Goal: Task Accomplishment & Management: Complete application form

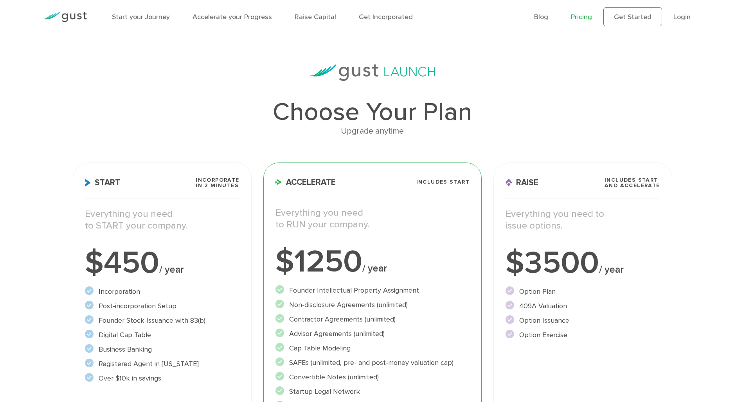
scroll to position [9, 0]
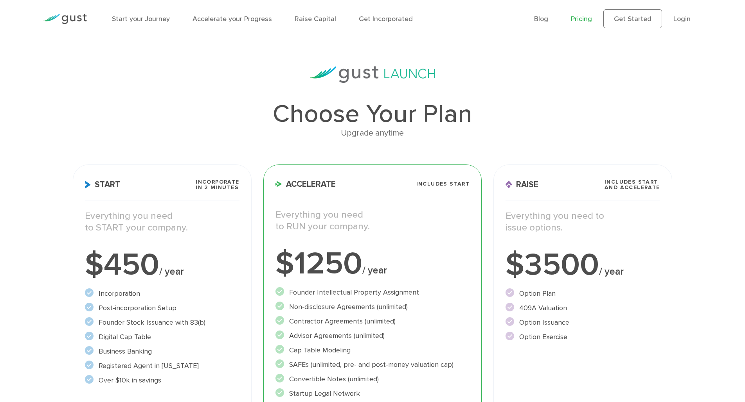
click at [673, 16] on ul "Blog FAQ Pricing Get Started Login Login" at bounding box center [618, 18] width 168 height 19
click at [680, 16] on link "Login" at bounding box center [681, 19] width 17 height 8
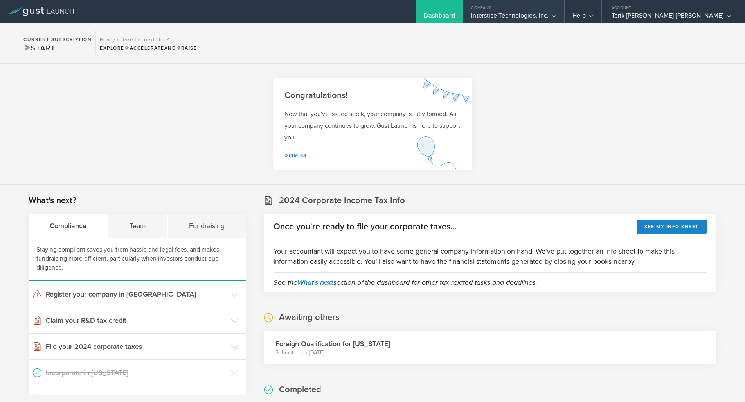
click at [529, 19] on div "Interstice Technologies, Inc." at bounding box center [513, 18] width 85 height 12
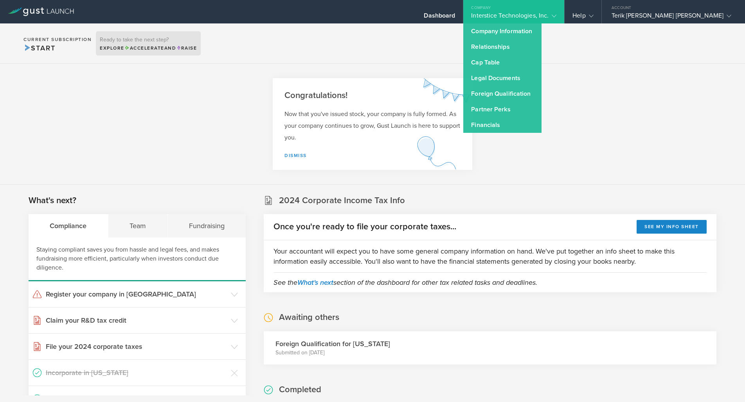
click at [137, 49] on span "Accelerate" at bounding box center [144, 47] width 40 height 5
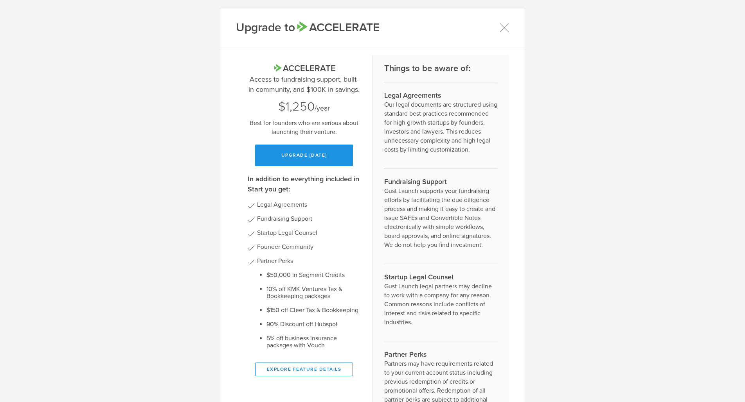
click at [343, 153] on button "Upgrade today" at bounding box center [304, 156] width 98 height 22
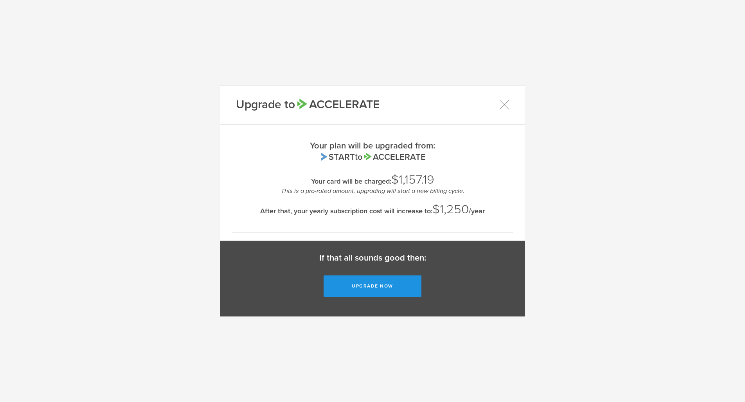
click at [362, 283] on button "Upgrade now" at bounding box center [372, 287] width 98 height 22
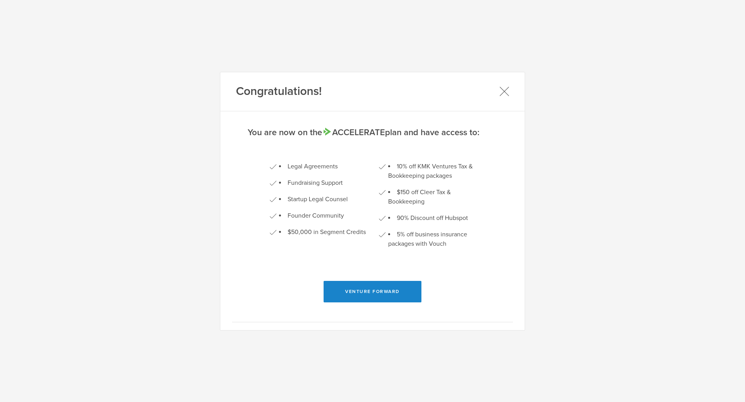
click at [506, 96] on icon at bounding box center [504, 91] width 10 height 10
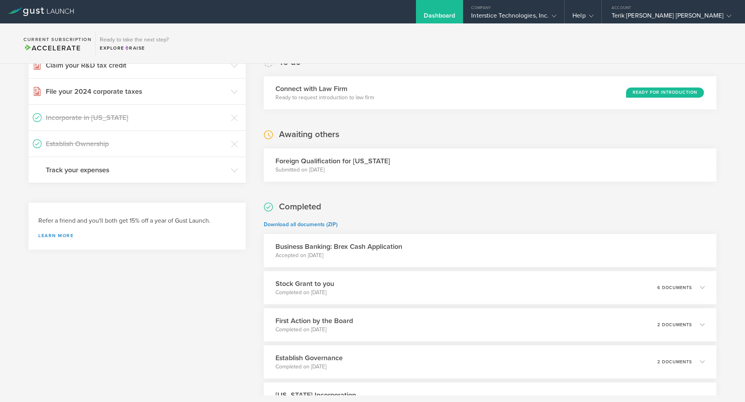
scroll to position [243, 0]
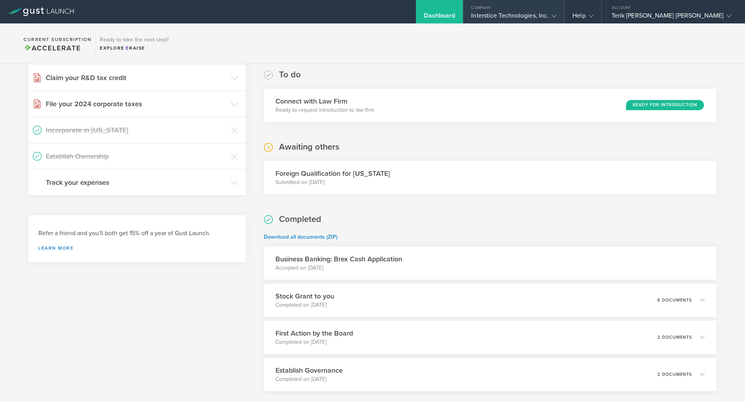
click at [498, 20] on div "Interstice Technologies, Inc." at bounding box center [513, 18] width 101 height 12
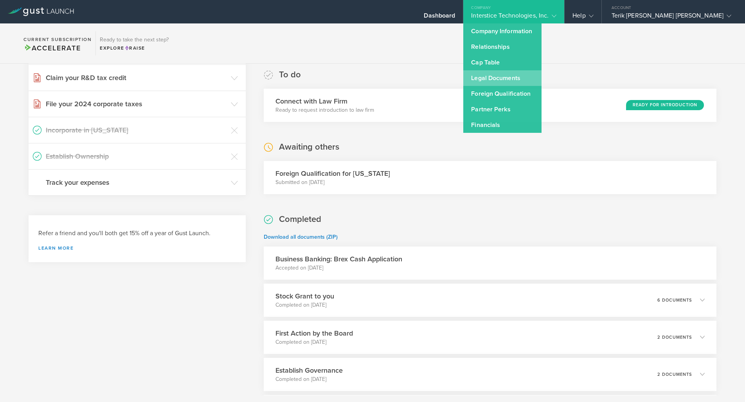
click at [503, 80] on link "Legal Documents" at bounding box center [502, 78] width 78 height 16
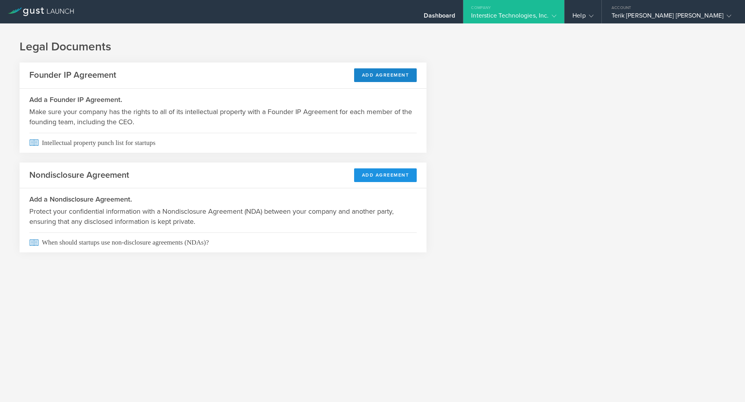
click at [381, 178] on button "Add Agreement" at bounding box center [385, 176] width 63 height 14
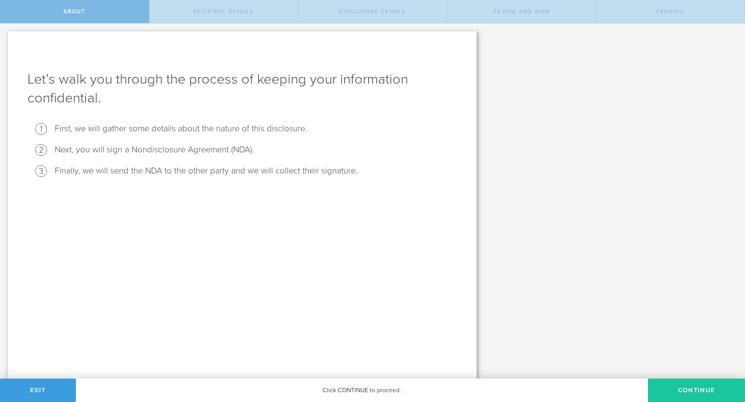
click at [679, 388] on button "Continue" at bounding box center [696, 390] width 97 height 23
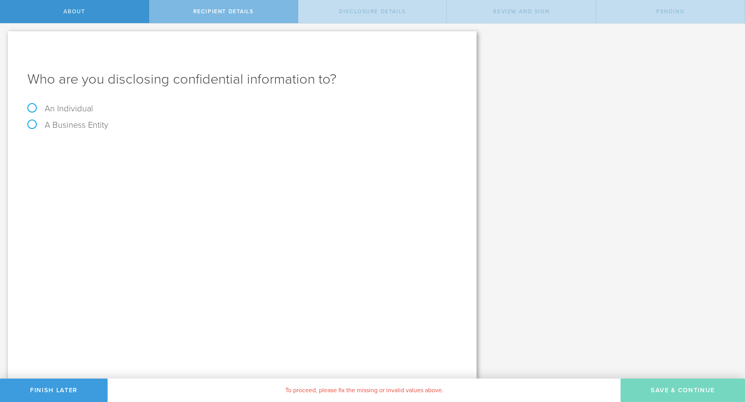
click at [80, 110] on label "An Individual" at bounding box center [60, 109] width 66 height 10
click at [5, 36] on input "An Individual" at bounding box center [2, 29] width 5 height 13
radio input "true"
click at [196, 148] on input "text" at bounding box center [271, 147] width 371 height 12
type input "[PERSON_NAME]"
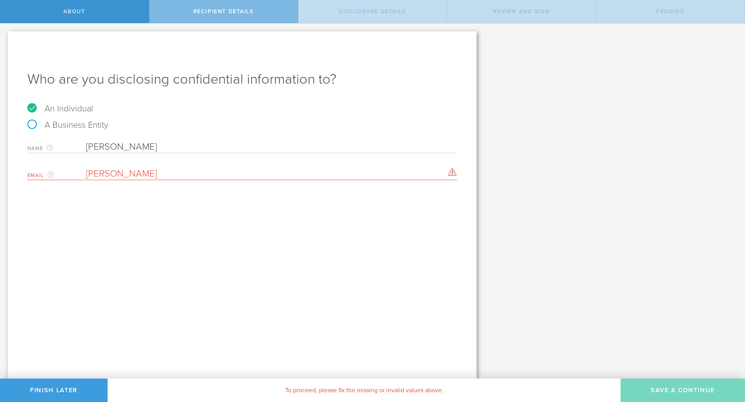
click at [331, 168] on div "Email The email address of the person that you are disclosing confidential info…" at bounding box center [241, 172] width 429 height 16
click at [324, 173] on input "[PERSON_NAME]" at bounding box center [269, 174] width 367 height 12
type input "C"
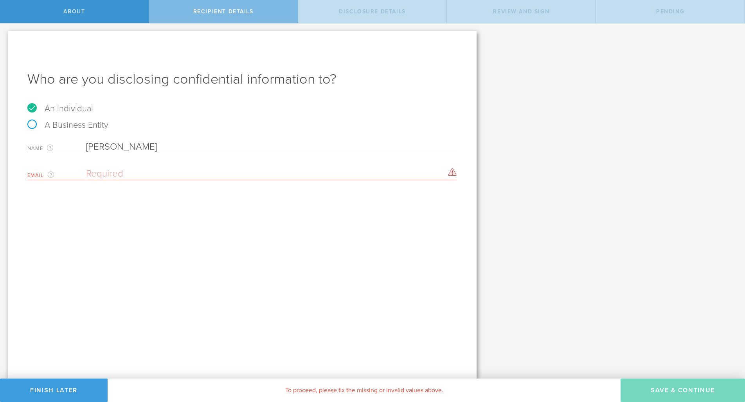
paste input "[EMAIL_ADDRESS][DOMAIN_NAME]"
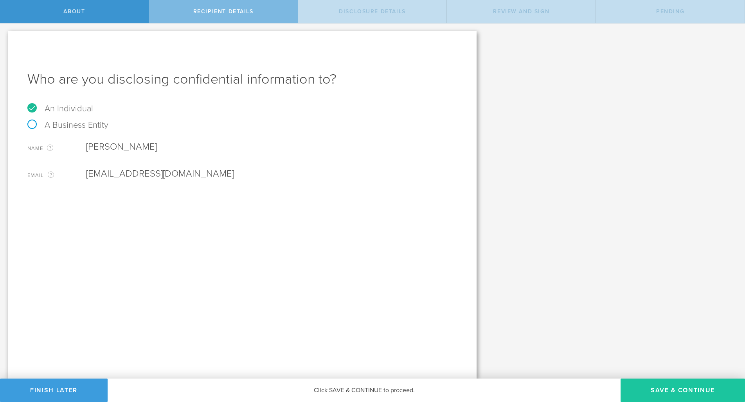
type input "[EMAIL_ADDRESS][DOMAIN_NAME]"
click at [649, 386] on button "Save & Continue" at bounding box center [682, 390] width 124 height 23
select select "string:5 years"
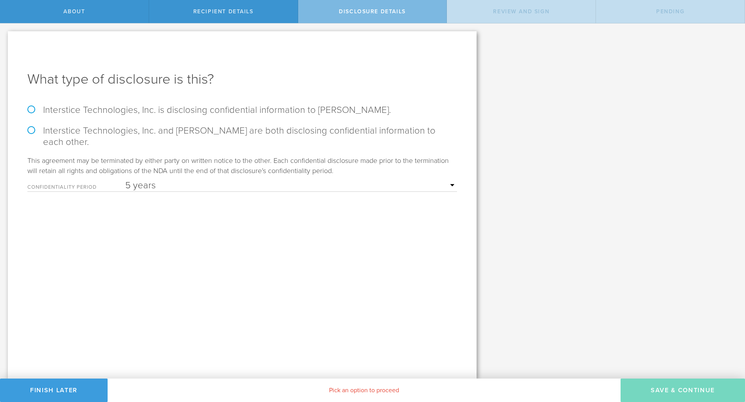
click at [343, 106] on label "Interstice Technologies, Inc. is disclosing confidential information to [PERSON…" at bounding box center [241, 109] width 429 height 11
click at [5, 40] on input "Interstice Technologies, Inc. is disclosing confidential information to [PERSON…" at bounding box center [2, 31] width 5 height 16
radio input "true"
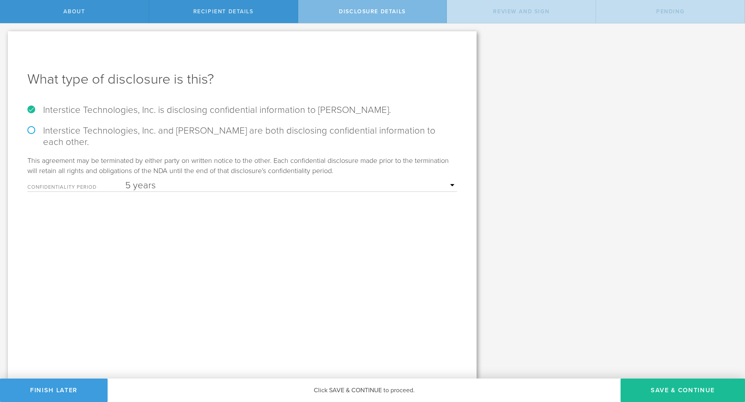
click at [337, 176] on div "Confidentiality Period 1 year 2 years 3 years 4 years 5 years" at bounding box center [241, 184] width 429 height 16
click at [339, 180] on select "1 year 2 years 3 years 4 years 5 years" at bounding box center [291, 186] width 332 height 12
drag, startPoint x: 682, startPoint y: 390, endPoint x: 654, endPoint y: 355, distance: 44.7
click at [654, 23] on div "About Recipient details Disclosure details Review and sign Pending Let’s walk y…" at bounding box center [372, 11] width 745 height 23
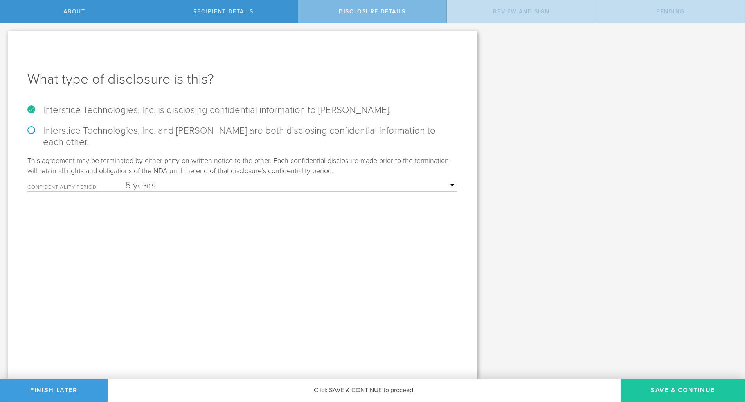
click at [653, 391] on button "Save & Continue" at bounding box center [682, 390] width 124 height 23
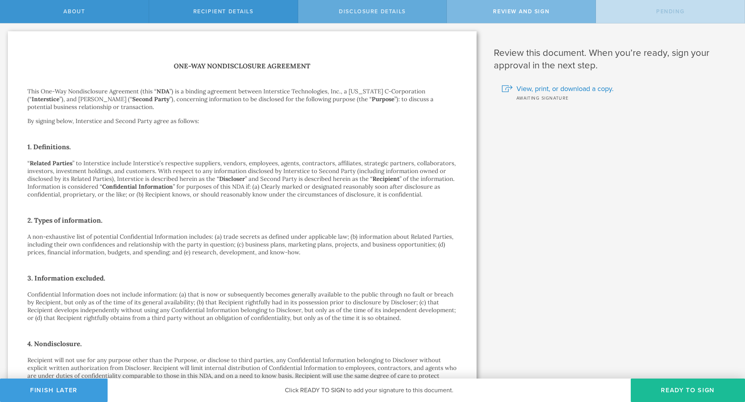
click at [396, 9] on span "Disclosure details" at bounding box center [372, 11] width 67 height 7
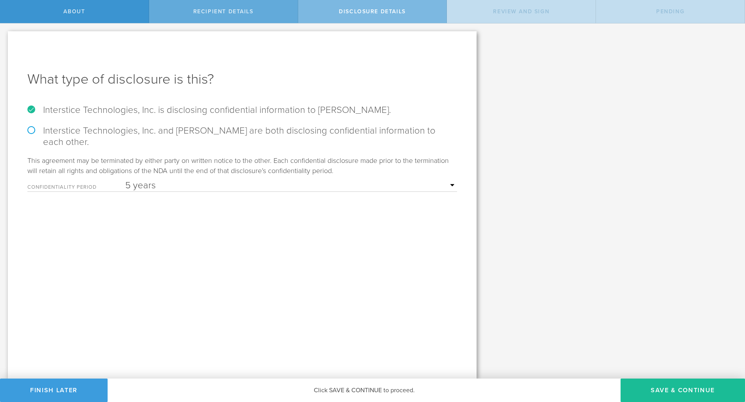
click at [273, 16] on div "Recipient details" at bounding box center [223, 11] width 149 height 23
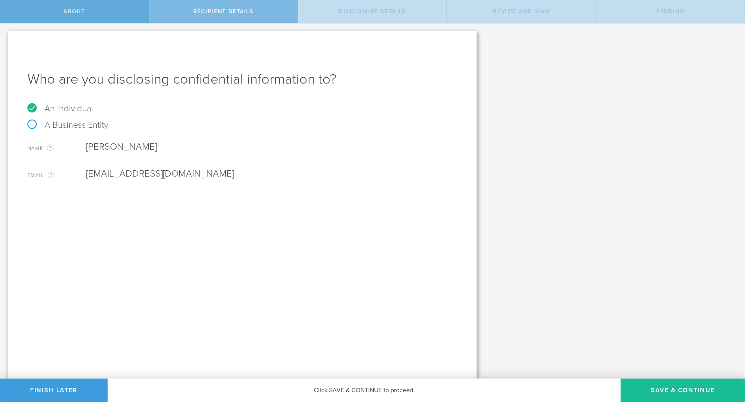
click at [120, 14] on div "About" at bounding box center [74, 11] width 149 height 23
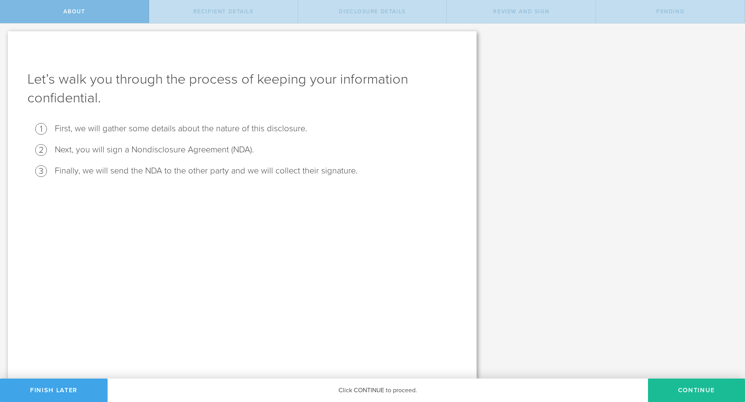
click at [71, 383] on button "Finish Later" at bounding box center [54, 390] width 108 height 23
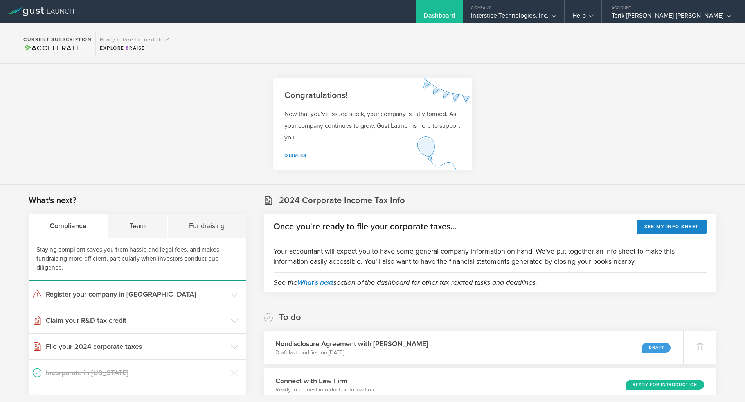
scroll to position [3, 0]
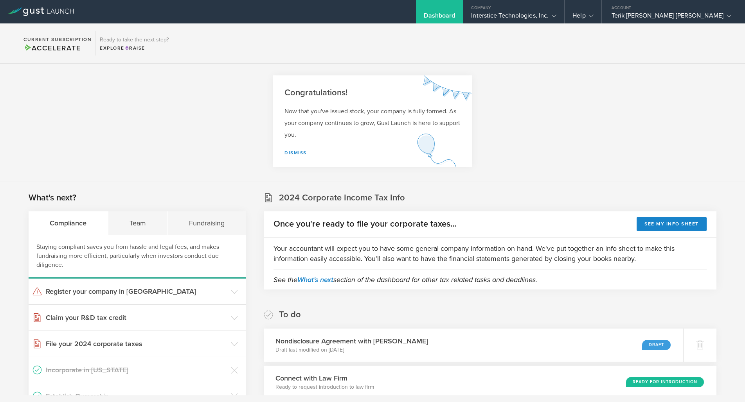
click at [528, 30] on section "Current Subscription Accelerate Ready to take the next step? Explore Raise" at bounding box center [372, 43] width 745 height 40
click at [528, 19] on div "Interstice Technologies, Inc." at bounding box center [513, 18] width 85 height 12
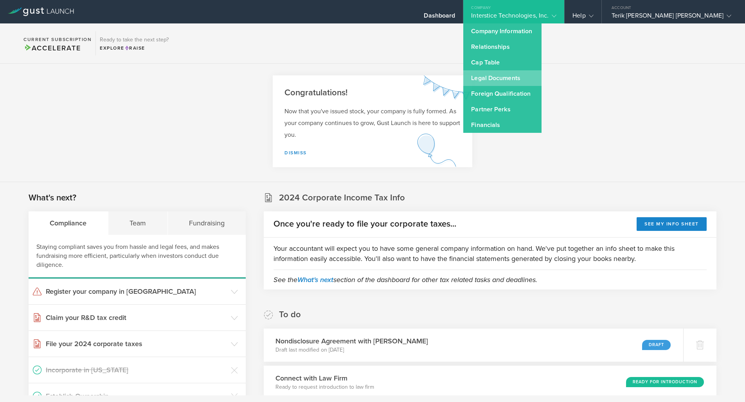
click at [520, 82] on link "Legal Documents" at bounding box center [502, 78] width 78 height 16
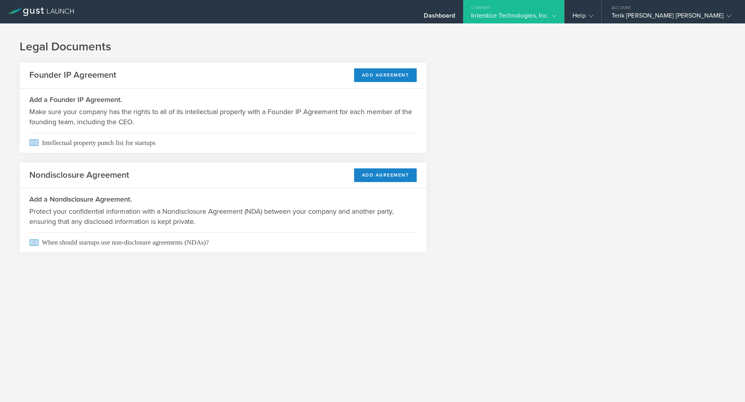
click at [555, 14] on div "Interstice Technologies, Inc." at bounding box center [513, 18] width 85 height 12
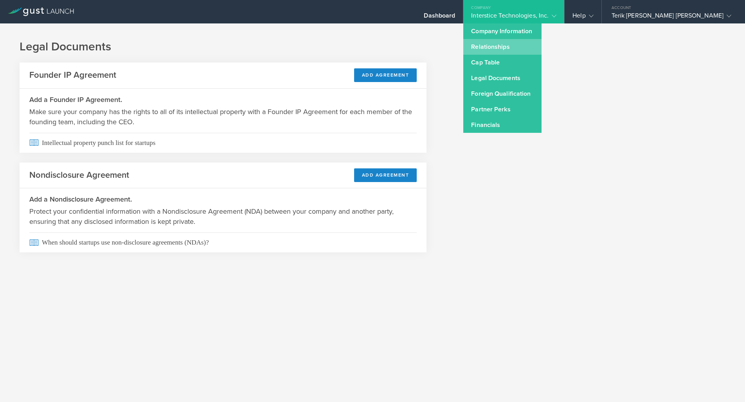
click at [522, 45] on link "Relationships" at bounding box center [502, 47] width 78 height 16
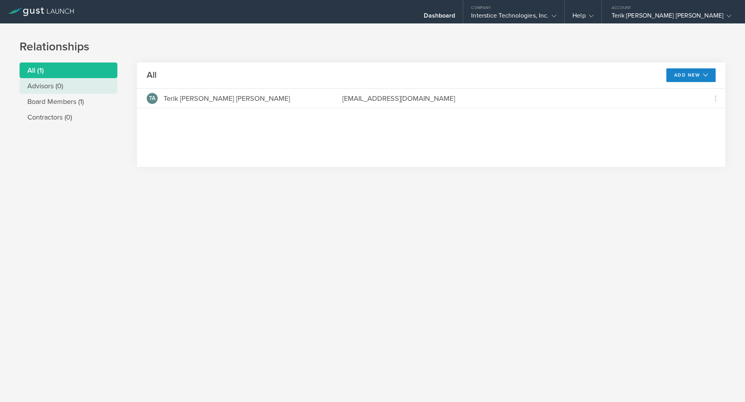
click at [91, 89] on li "Advisors (0)" at bounding box center [69, 86] width 98 height 16
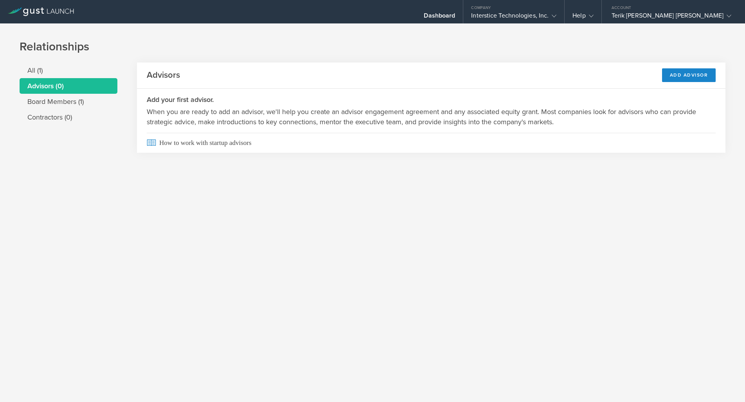
click at [681, 83] on header "Advisors Add Advisor" at bounding box center [431, 76] width 588 height 26
click at [682, 74] on div "Add Advisor" at bounding box center [689, 75] width 54 height 14
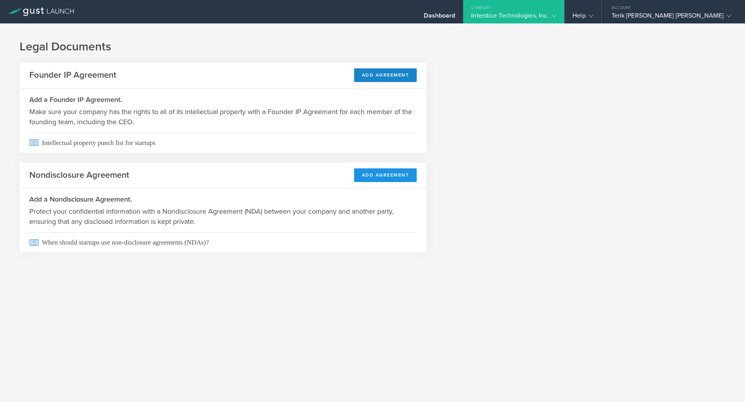
click at [373, 175] on button "Add Agreement" at bounding box center [385, 176] width 63 height 14
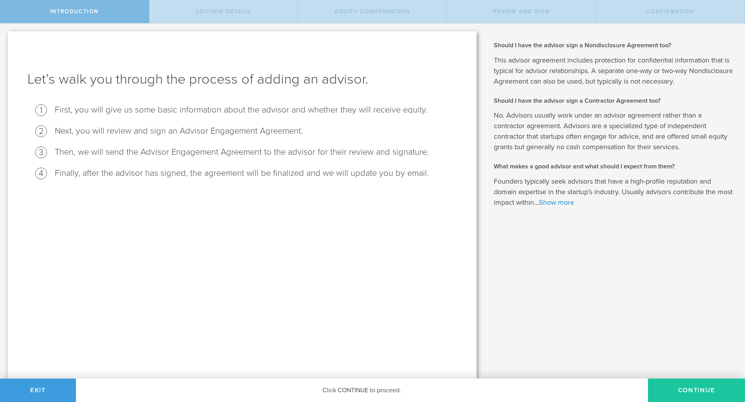
click at [698, 395] on button "Continue" at bounding box center [696, 390] width 97 height 23
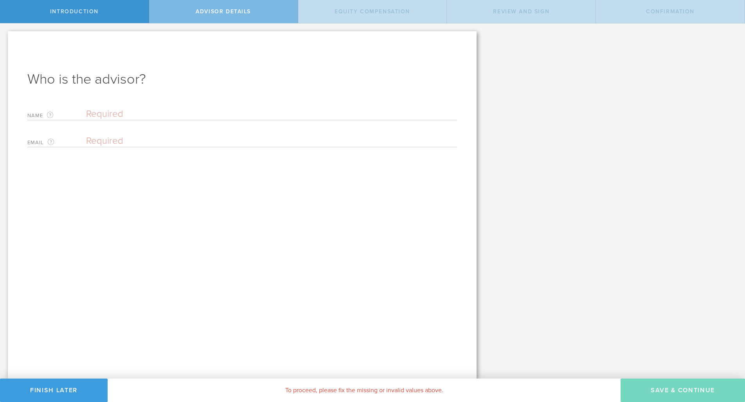
click at [432, 111] on input "text" at bounding box center [271, 114] width 371 height 12
click at [362, 14] on span "Equity Compensation" at bounding box center [371, 11] width 75 height 7
click at [286, 123] on div "Name The first and last name of the person that will be your advisor. Email The…" at bounding box center [241, 125] width 429 height 43
click at [286, 115] on input "text" at bounding box center [271, 114] width 371 height 12
type input "c"
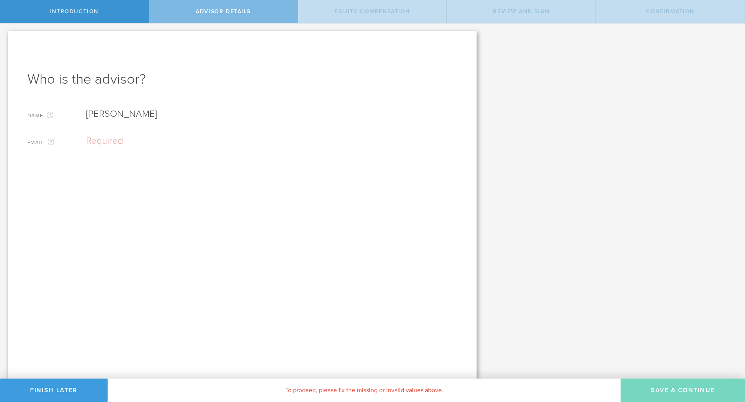
click at [267, 113] on input "[PERSON_NAME]" at bounding box center [271, 114] width 371 height 12
type input "[PERSON_NAME]"
click at [275, 142] on input "email" at bounding box center [269, 141] width 367 height 12
type input "c"
paste input "[EMAIL_ADDRESS][DOMAIN_NAME]"
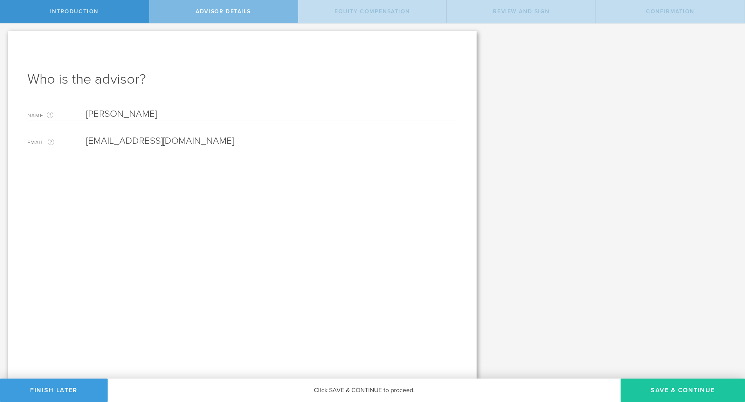
type input "[EMAIL_ADDRESS][DOMAIN_NAME]"
click at [648, 395] on button "Save & Continue" at bounding box center [682, 390] width 124 height 23
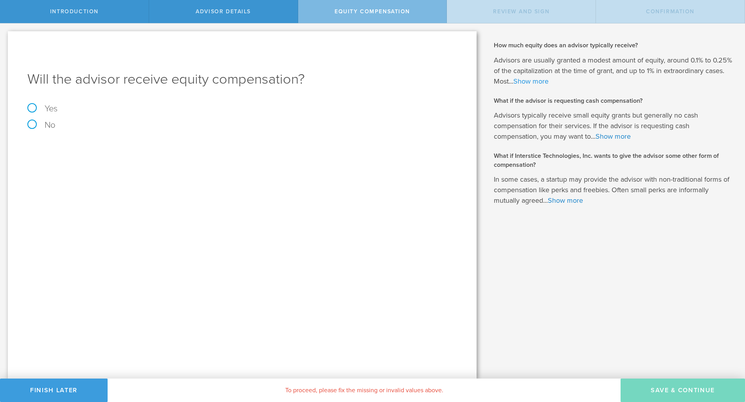
click at [548, 82] on link "Show more" at bounding box center [530, 81] width 35 height 9
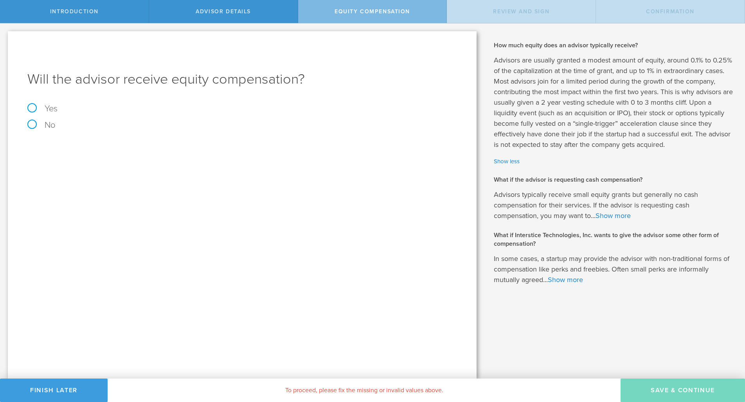
click at [34, 111] on label "Yes" at bounding box center [241, 108] width 429 height 9
click at [5, 36] on input "Yes" at bounding box center [2, 29] width 5 height 13
radio input "true"
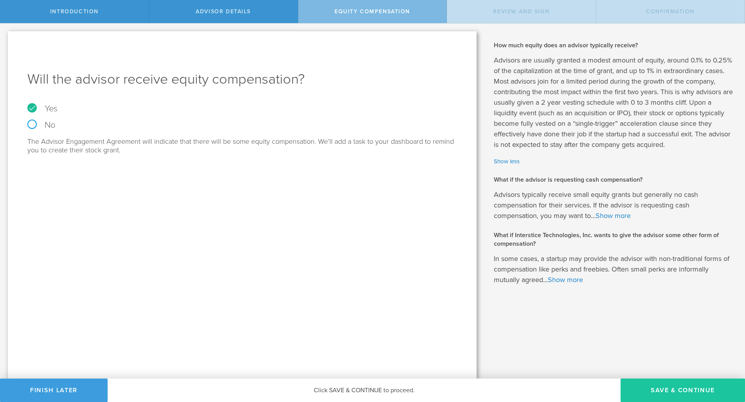
click at [654, 394] on button "Save & Continue" at bounding box center [682, 390] width 124 height 23
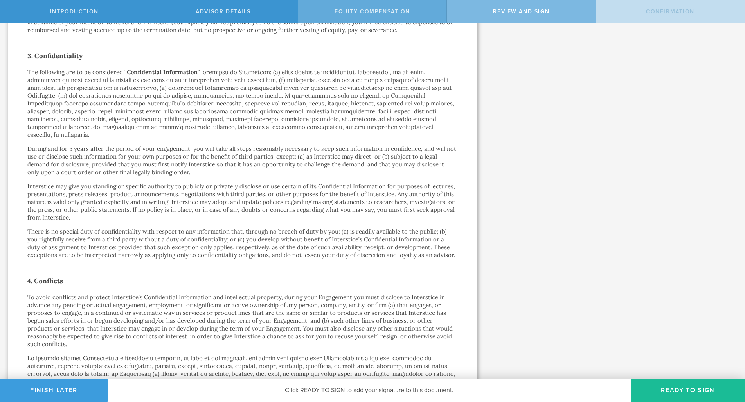
scroll to position [390, 0]
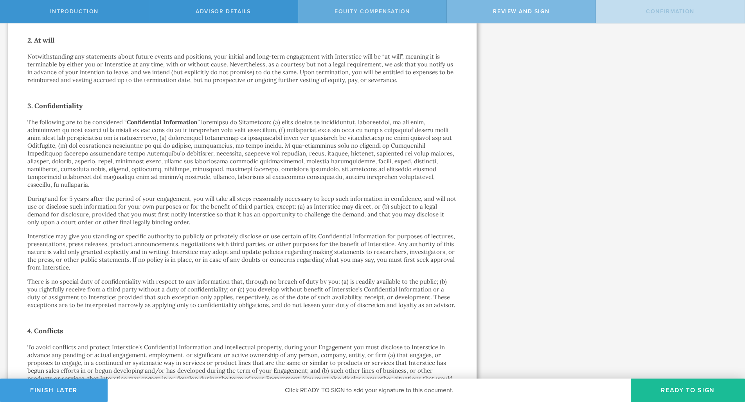
click at [373, 18] on div "Equity Compensation" at bounding box center [372, 11] width 149 height 23
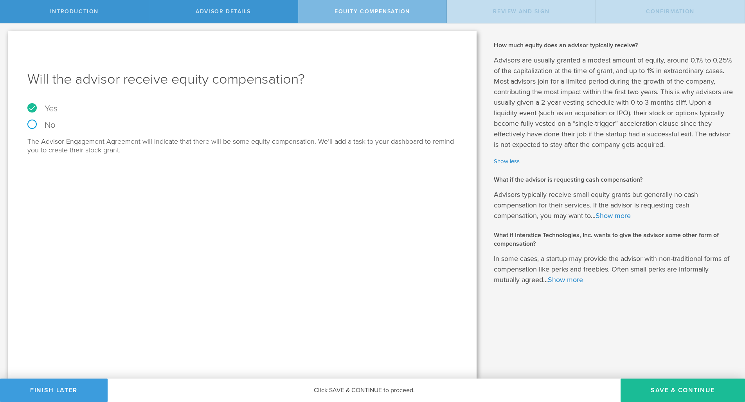
scroll to position [0, 0]
click at [485, 12] on div "Review and Sign" at bounding box center [521, 11] width 149 height 23
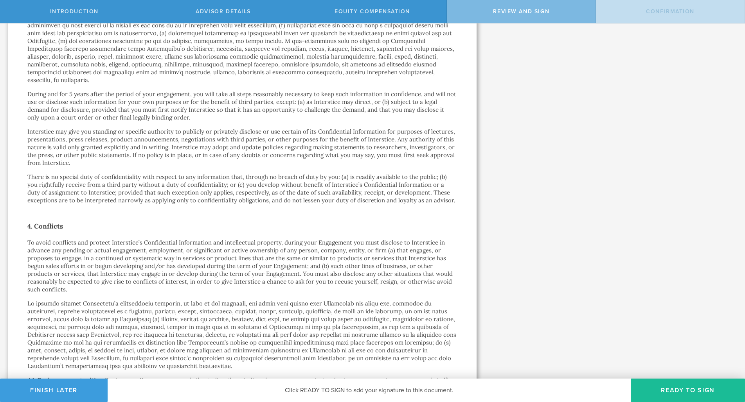
scroll to position [558, 0]
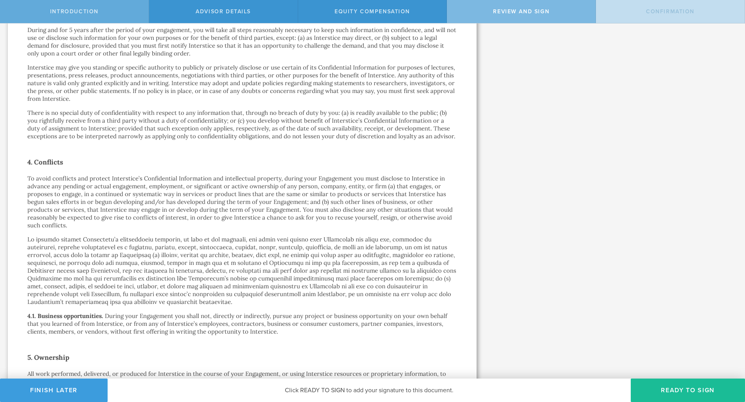
click at [98, 13] on div "Introduction" at bounding box center [74, 11] width 149 height 23
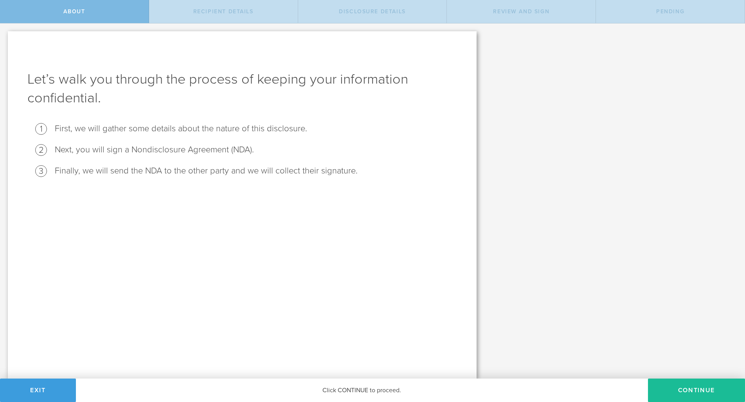
click at [261, 16] on div "Recipient details" at bounding box center [223, 11] width 149 height 23
click at [680, 398] on button "Continue" at bounding box center [696, 390] width 97 height 23
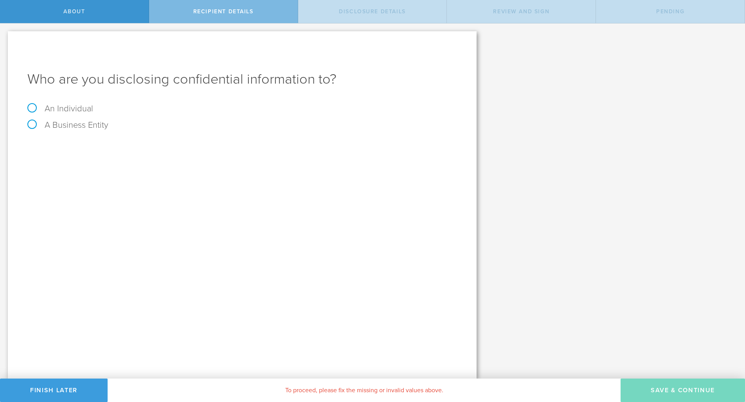
click at [77, 105] on label "An Individual" at bounding box center [60, 109] width 66 height 10
click at [5, 36] on input "An Individual" at bounding box center [2, 29] width 5 height 13
radio input "true"
click at [101, 141] on input "text" at bounding box center [271, 147] width 371 height 12
click at [129, 149] on input "[PERSON_NAME]" at bounding box center [271, 147] width 371 height 12
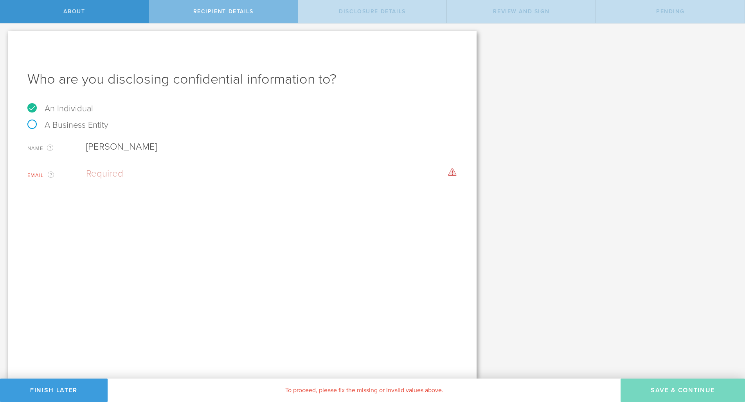
type input "[PERSON_NAME]"
paste input "[EMAIL_ADDRESS][DOMAIN_NAME]"
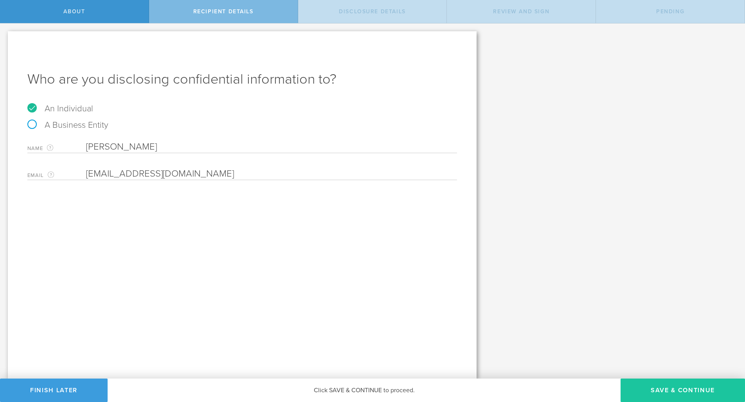
type input "[EMAIL_ADDRESS][DOMAIN_NAME]"
click at [646, 393] on button "Save & Continue" at bounding box center [682, 390] width 124 height 23
select select "string:5 years"
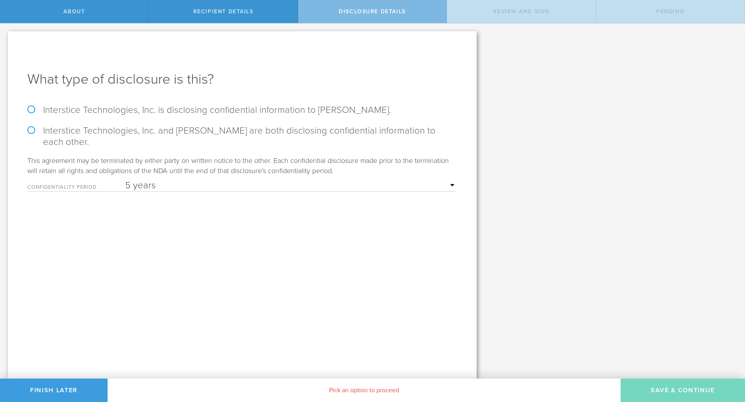
click at [329, 109] on label "Interstice Technologies, Inc. is disclosing confidential information to [PERSON…" at bounding box center [241, 109] width 429 height 11
click at [5, 40] on input "Interstice Technologies, Inc. is disclosing confidential information to [PERSON…" at bounding box center [2, 31] width 5 height 16
radio input "true"
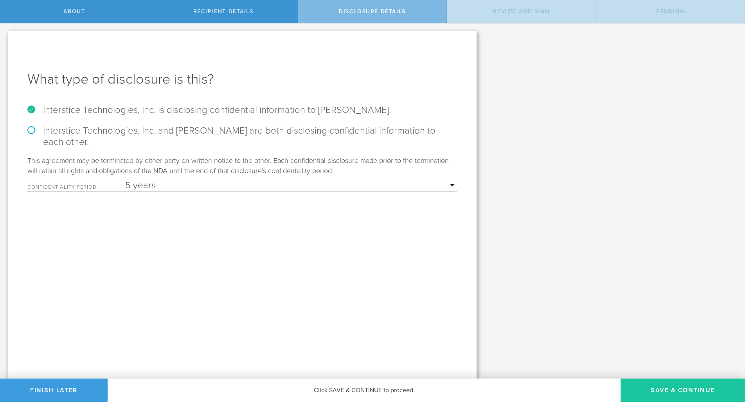
click at [664, 401] on button "Save & Continue" at bounding box center [682, 390] width 124 height 23
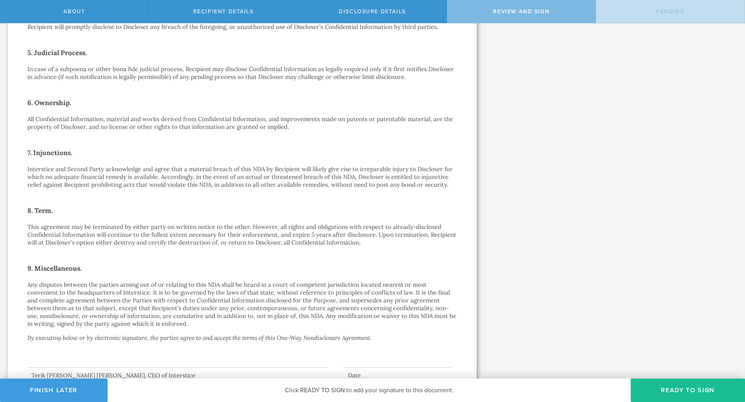
scroll to position [426, 0]
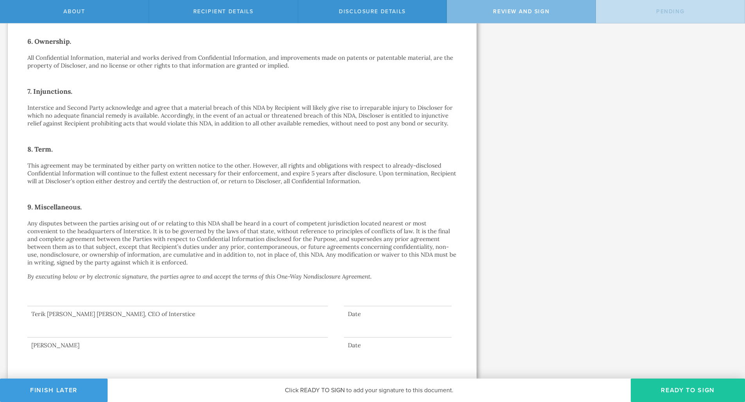
click at [648, 392] on button "Ready to Sign" at bounding box center [687, 390] width 114 height 23
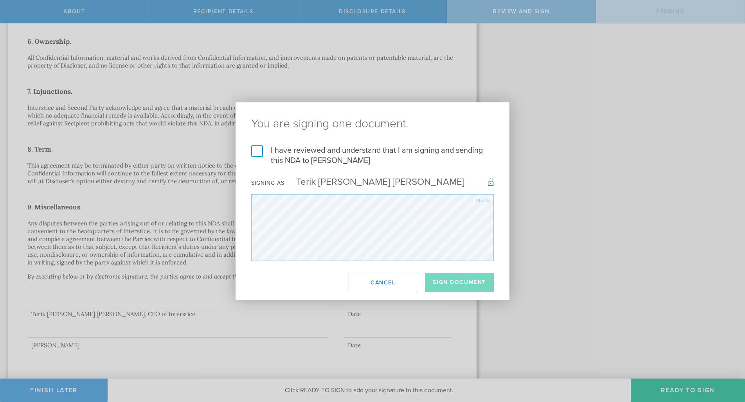
click at [259, 156] on label "I have reviewed and understand that I am signing and sending this NDA to [PERSO…" at bounding box center [372, 155] width 242 height 20
click at [0, 0] on input "I have reviewed and understand that I am signing and sending this NDA to [PERSO…" at bounding box center [0, 0] width 0 height 0
click at [386, 287] on button "Cancel" at bounding box center [382, 283] width 68 height 20
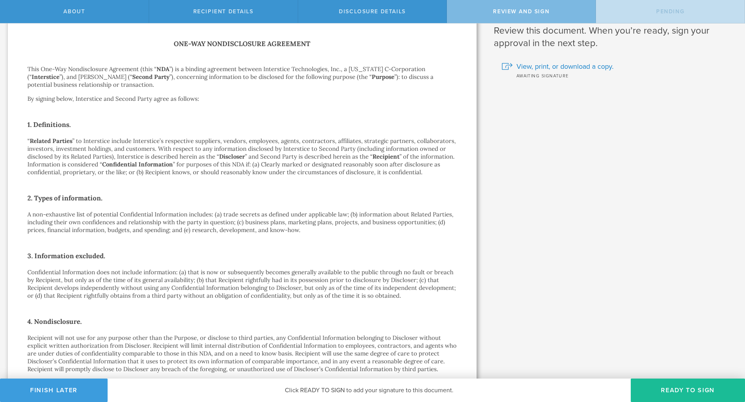
scroll to position [0, 0]
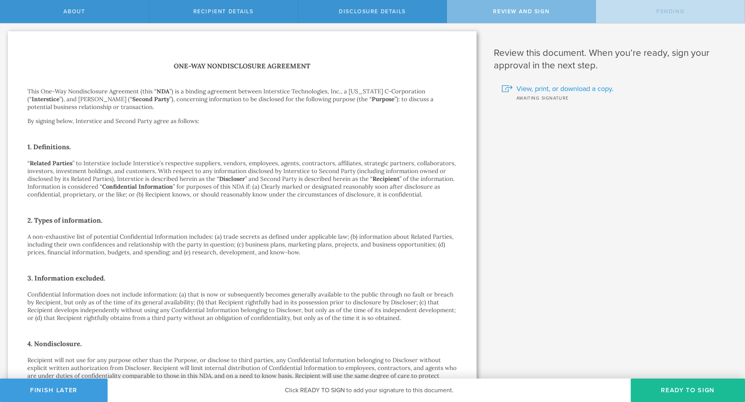
click at [531, 90] on span "View, print, or download a copy." at bounding box center [564, 89] width 97 height 10
click at [95, 13] on div "About" at bounding box center [74, 11] width 149 height 23
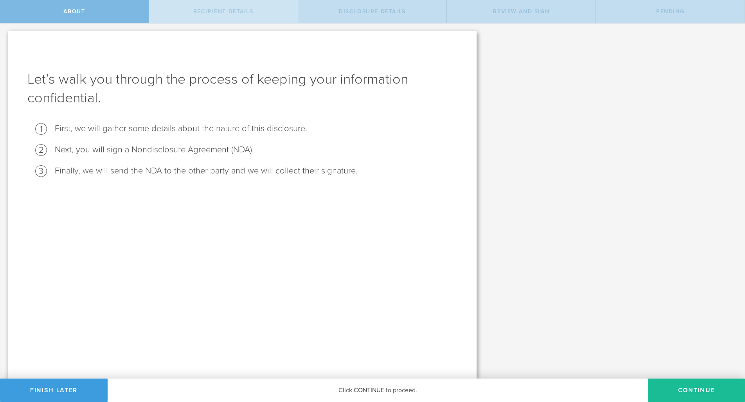
click at [227, 16] on div "Recipient details" at bounding box center [223, 11] width 149 height 23
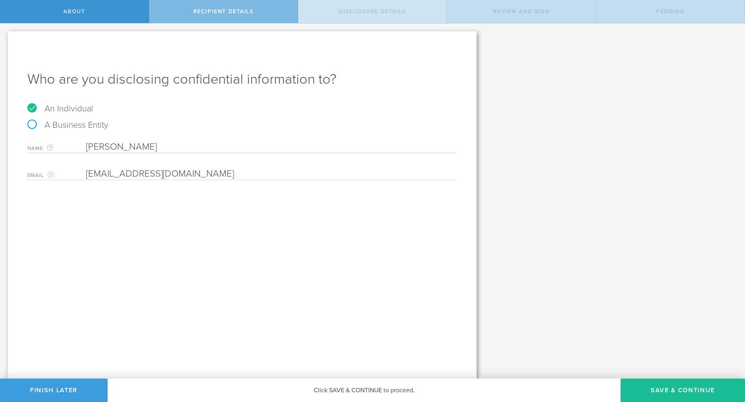
click at [332, 10] on div "Disclosure details" at bounding box center [372, 11] width 149 height 23
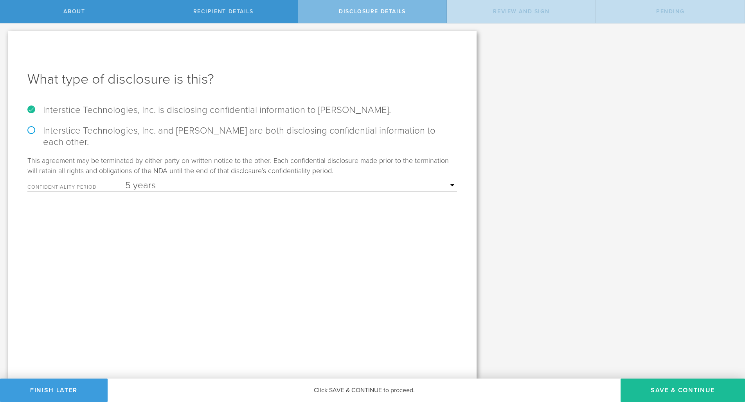
click at [327, 129] on label "Interstice Technologies, Inc. and [PERSON_NAME] are both disclosing confidentia…" at bounding box center [241, 136] width 429 height 23
click at [5, 40] on input "Interstice Technologies, Inc. and [PERSON_NAME] are both disclosing confidentia…" at bounding box center [2, 31] width 5 height 16
radio input "true"
click at [323, 108] on label "Interstice Technologies, Inc. is disclosing confidential information to [PERSON…" at bounding box center [241, 109] width 429 height 11
click at [5, 40] on input "Interstice Technologies, Inc. is disclosing confidential information to [PERSON…" at bounding box center [2, 31] width 5 height 16
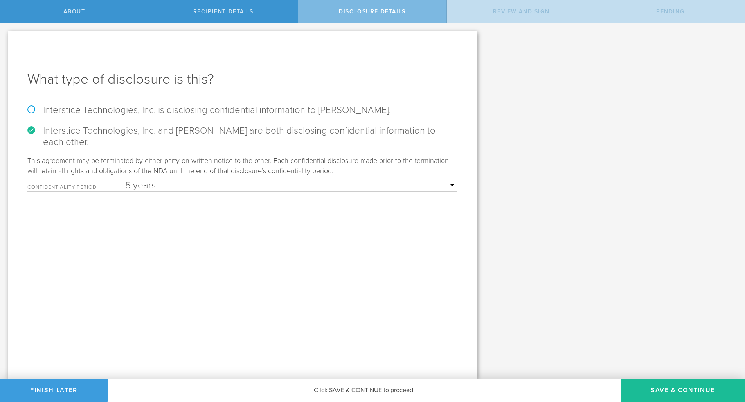
radio input "true"
click at [659, 388] on button "Save & Continue" at bounding box center [682, 390] width 124 height 23
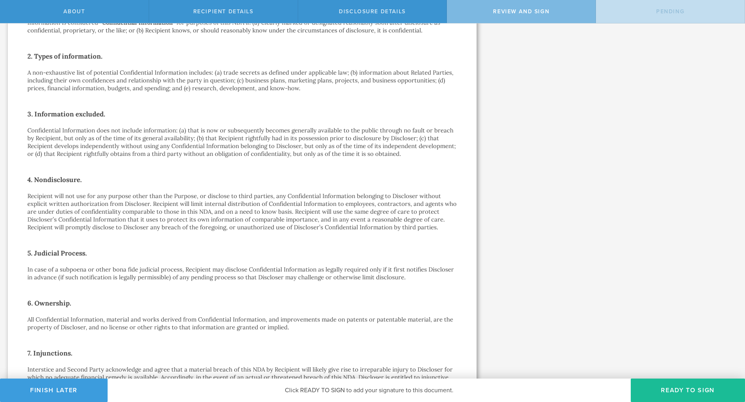
scroll to position [426, 0]
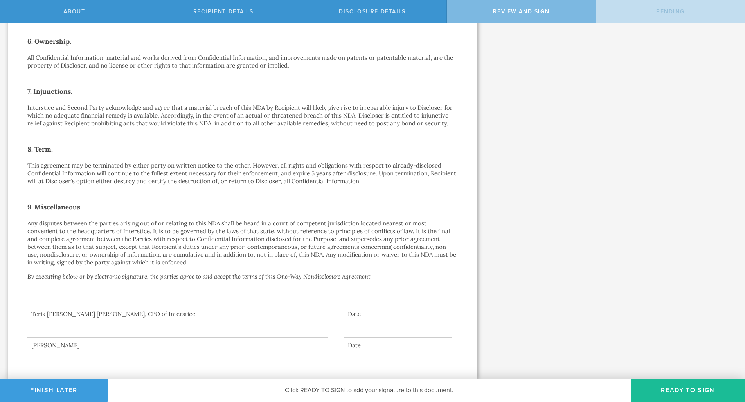
click at [413, 303] on div at bounding box center [397, 300] width 107 height 12
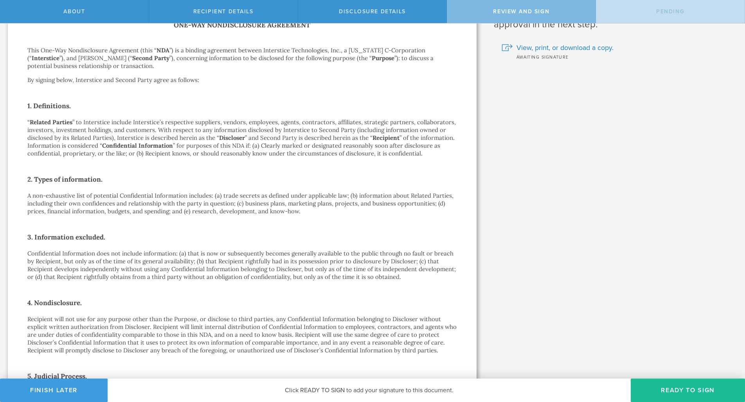
scroll to position [0, 0]
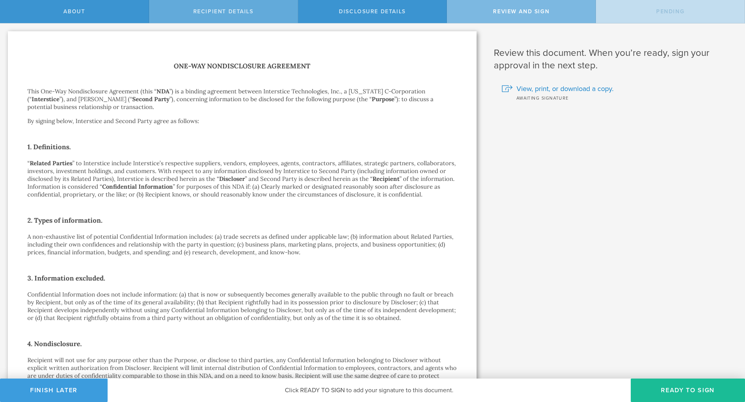
click at [244, 4] on div "Recipient details" at bounding box center [223, 11] width 149 height 23
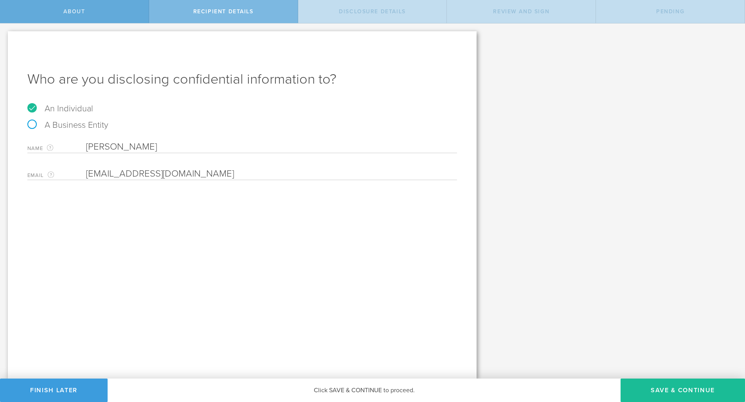
click at [115, 14] on div "About" at bounding box center [74, 11] width 149 height 23
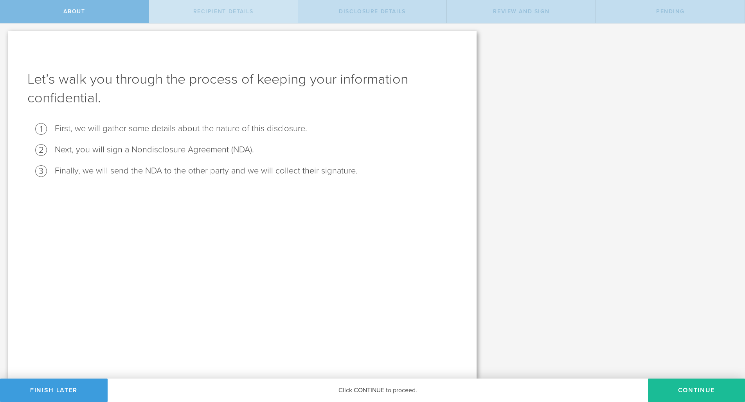
click at [207, 15] on div "Recipient details" at bounding box center [223, 11] width 149 height 23
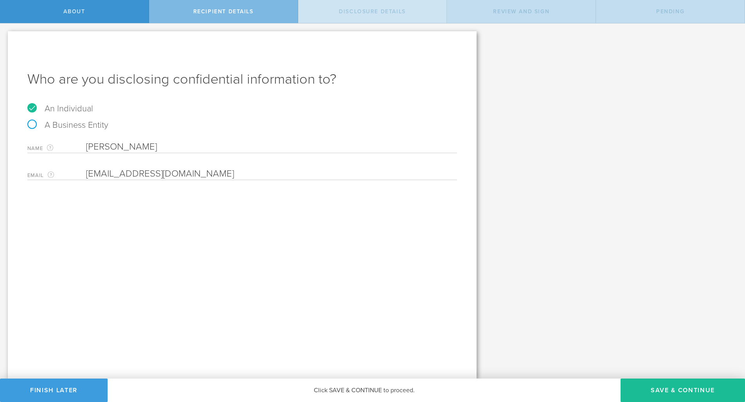
click at [314, 16] on div "Disclosure details" at bounding box center [372, 11] width 149 height 23
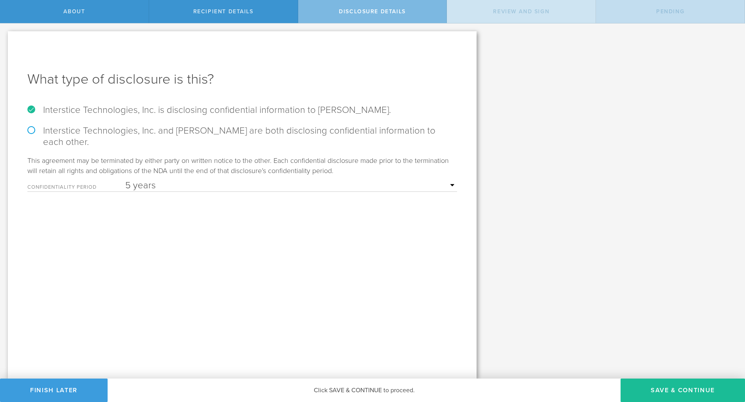
click at [502, 16] on div "Review and sign" at bounding box center [521, 11] width 149 height 23
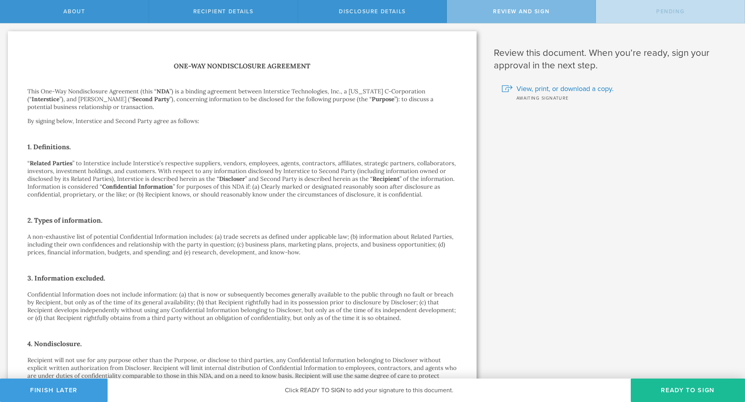
click at [639, 8] on div "Pending" at bounding box center [670, 11] width 149 height 23
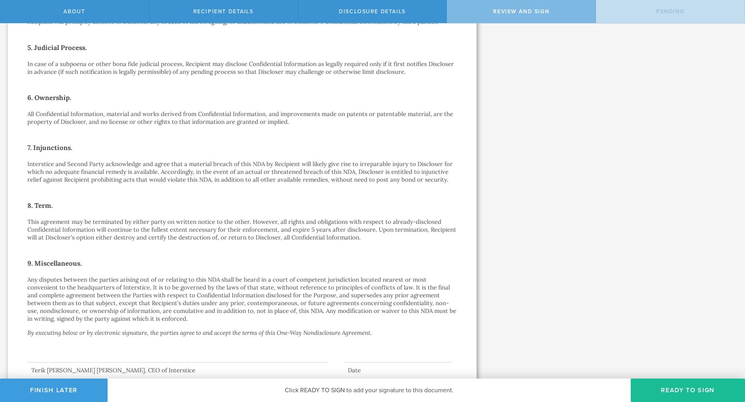
scroll to position [426, 0]
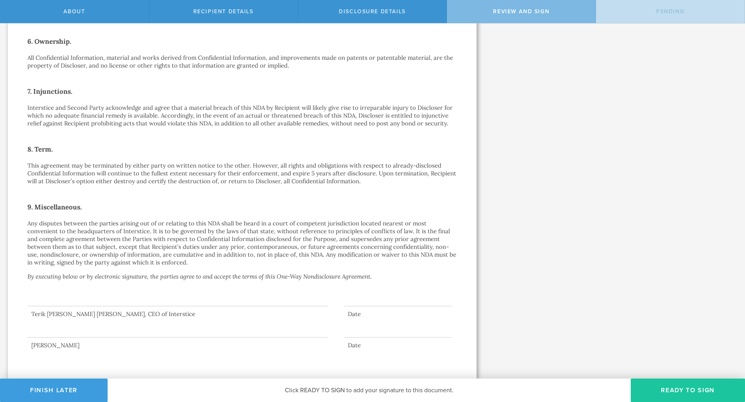
click at [677, 388] on button "Ready to Sign" at bounding box center [687, 390] width 114 height 23
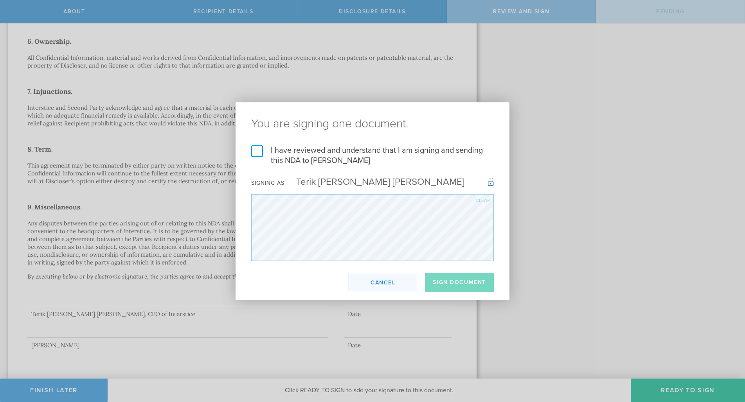
click at [409, 283] on button "Cancel" at bounding box center [382, 283] width 68 height 20
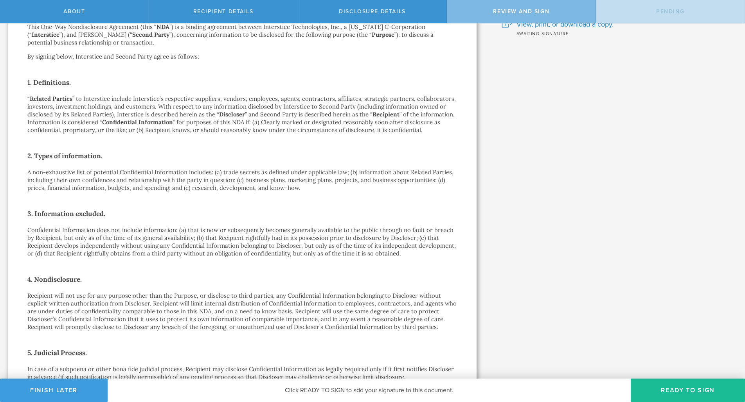
scroll to position [0, 0]
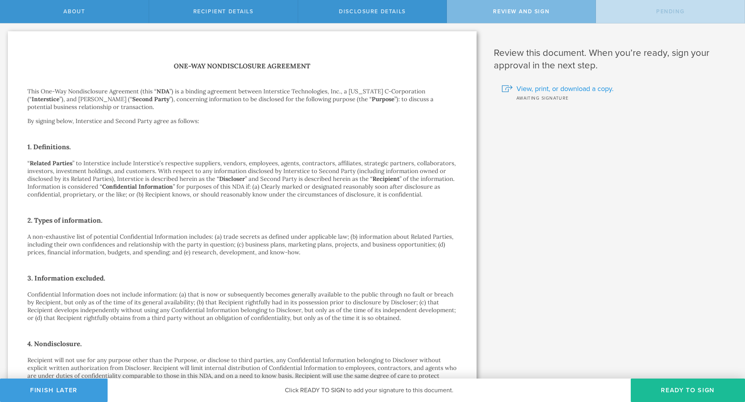
click at [587, 87] on span "View, print, or download a copy." at bounding box center [564, 89] width 97 height 10
